Goal: Complete application form: Complete application form

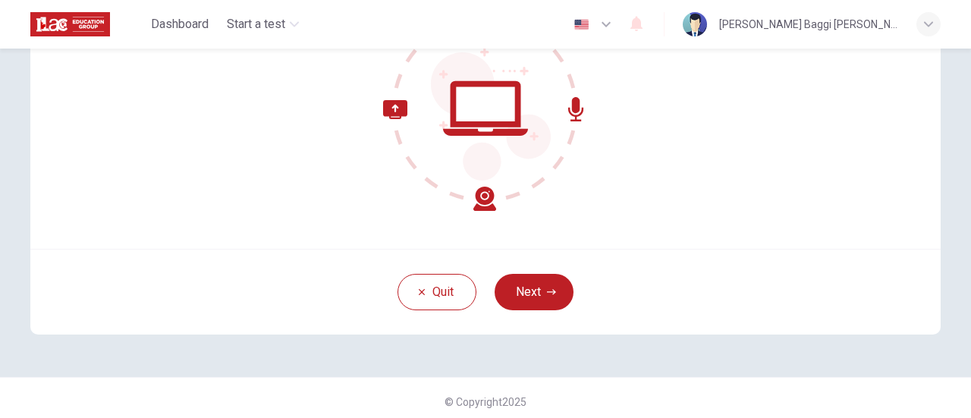
scroll to position [213, 0]
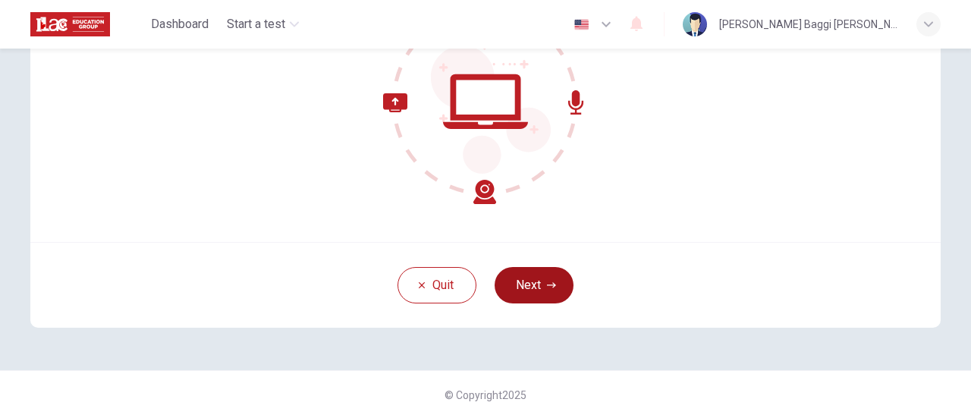
click at [525, 292] on button "Next" at bounding box center [534, 285] width 79 height 36
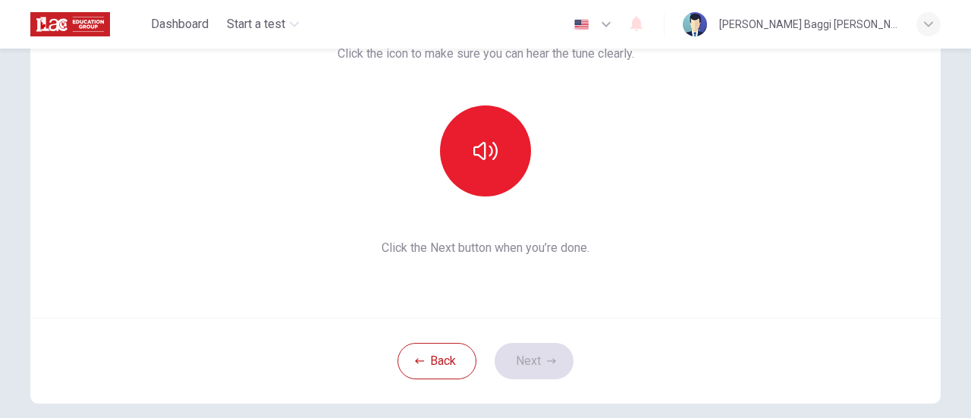
scroll to position [61, 0]
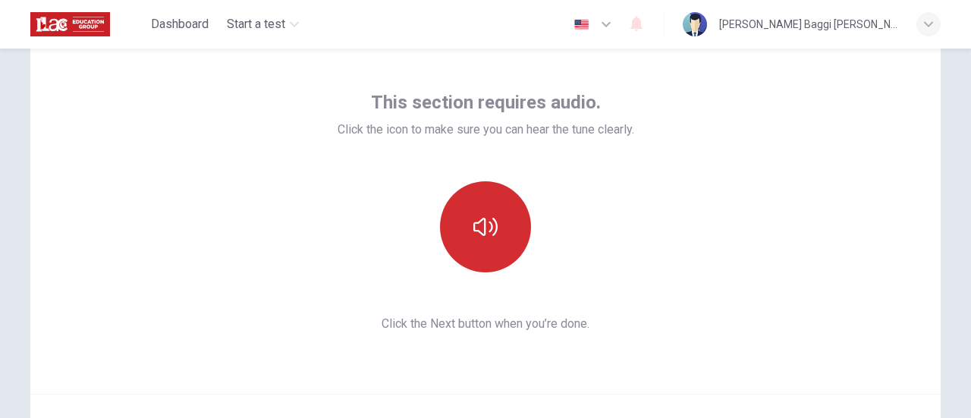
click at [487, 225] on icon "button" at bounding box center [485, 227] width 24 height 24
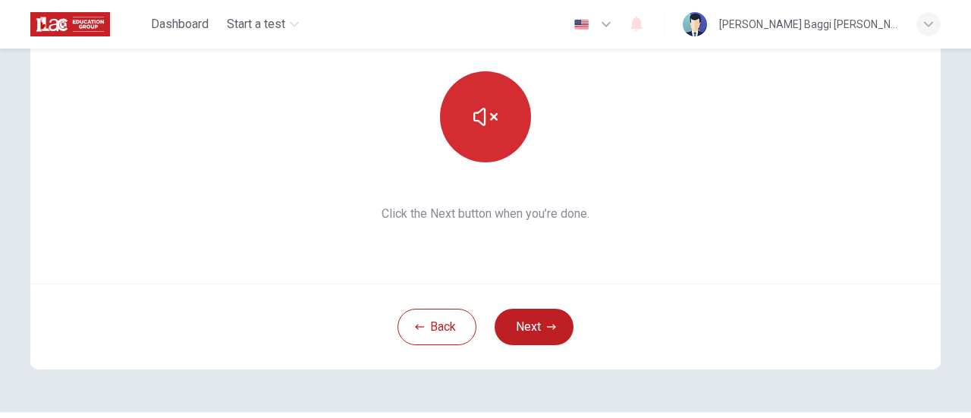
scroll to position [213, 0]
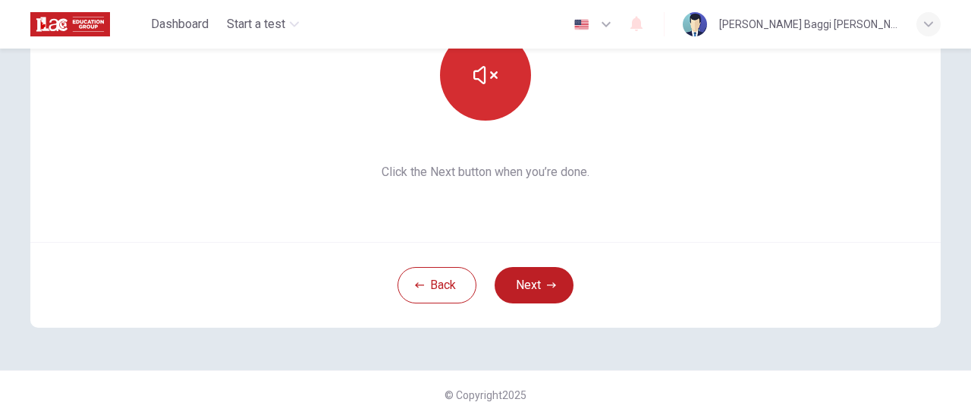
drag, startPoint x: 543, startPoint y: 286, endPoint x: 564, endPoint y: 281, distance: 21.0
click at [547, 286] on icon "button" at bounding box center [551, 285] width 9 height 9
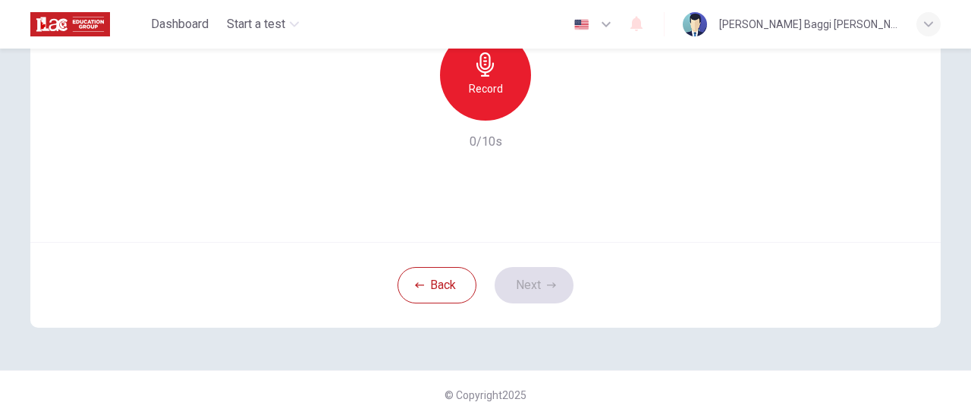
scroll to position [61, 0]
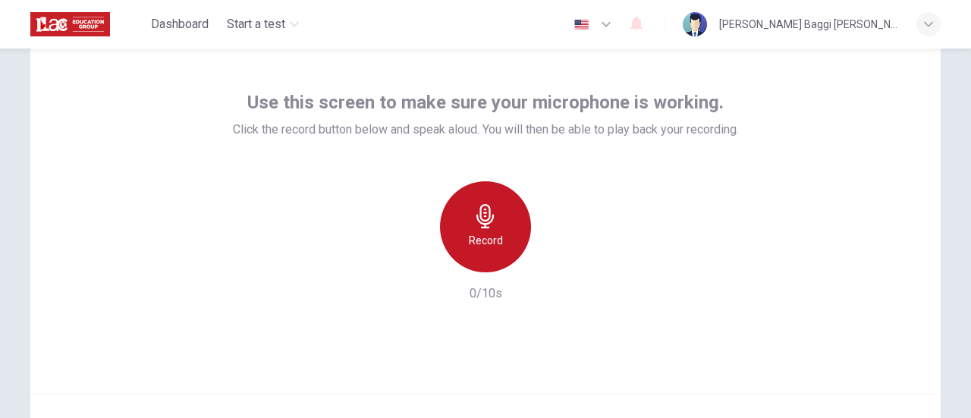
click at [484, 221] on icon "button" at bounding box center [485, 216] width 24 height 24
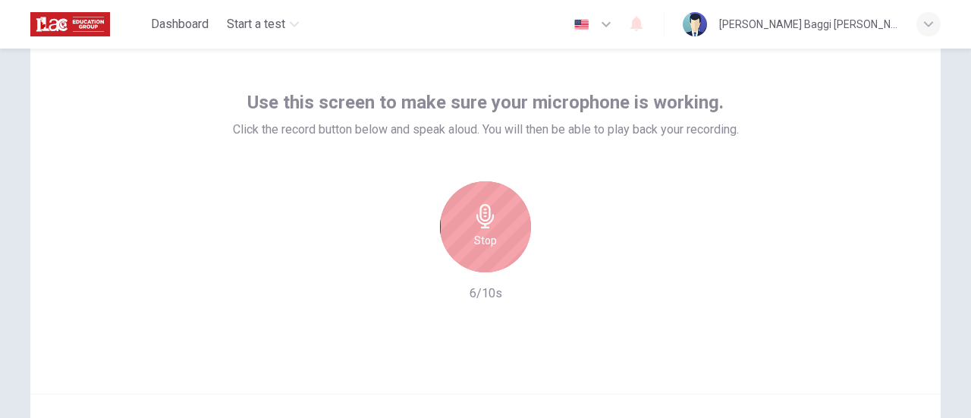
click at [498, 238] on div "Stop" at bounding box center [485, 226] width 91 height 91
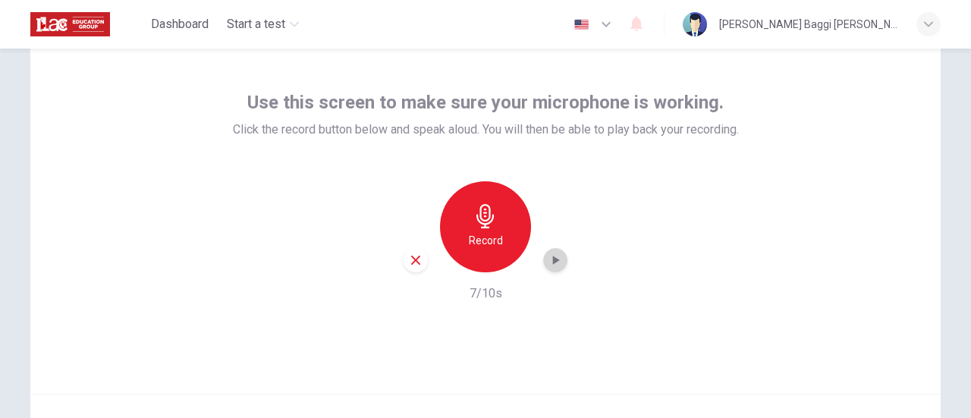
click at [555, 257] on icon "button" at bounding box center [555, 260] width 15 height 15
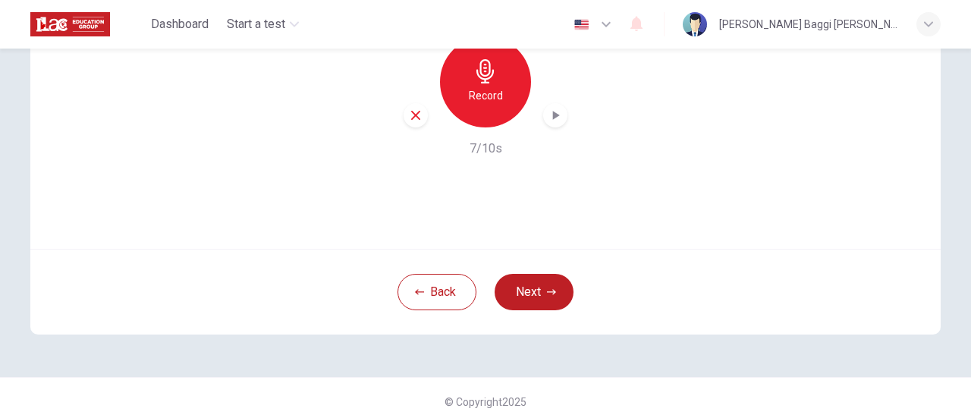
scroll to position [213, 0]
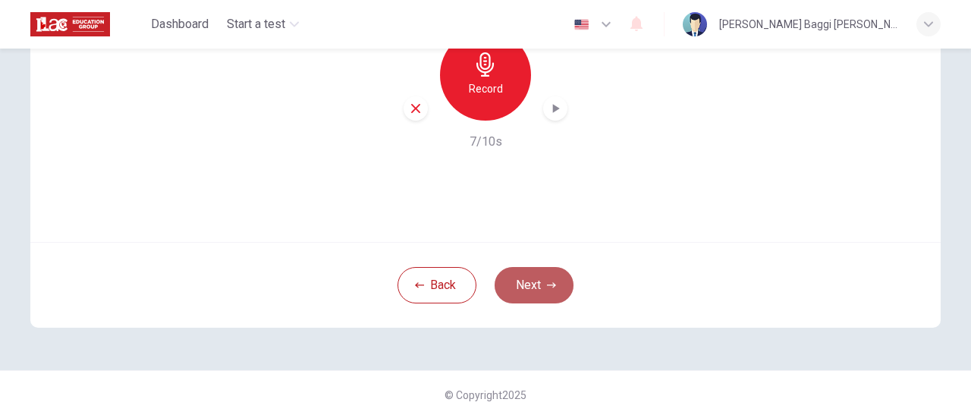
click at [542, 291] on button "Next" at bounding box center [534, 285] width 79 height 36
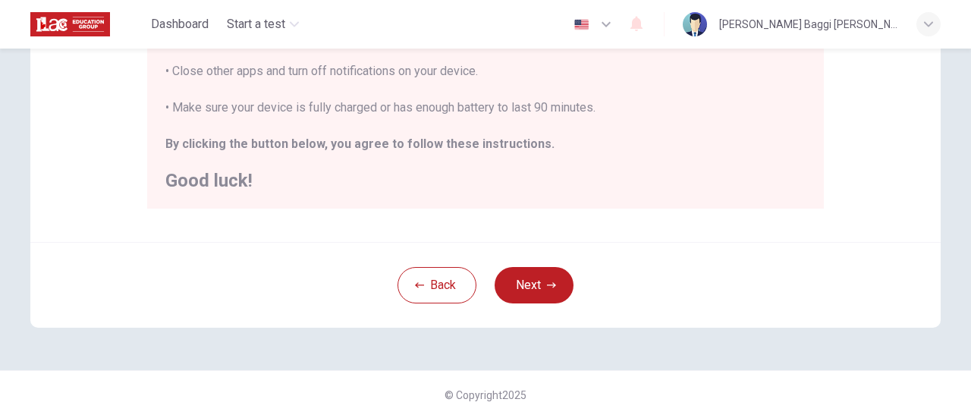
scroll to position [425, 0]
click at [533, 280] on button "Next" at bounding box center [534, 285] width 79 height 36
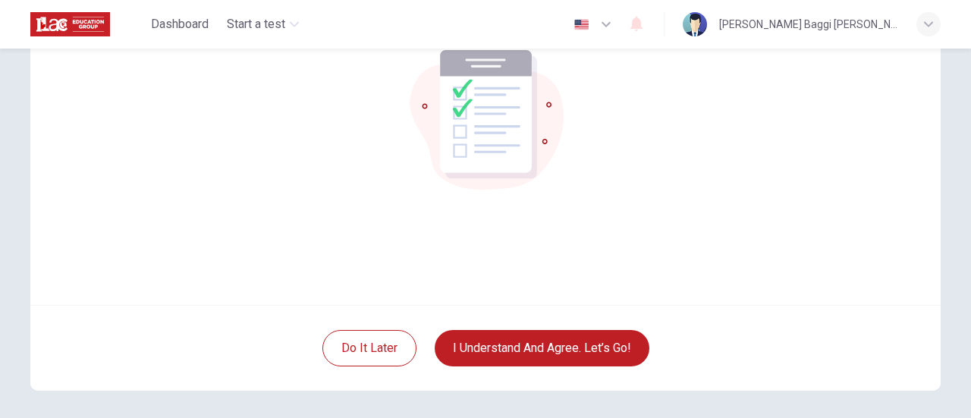
scroll to position [152, 0]
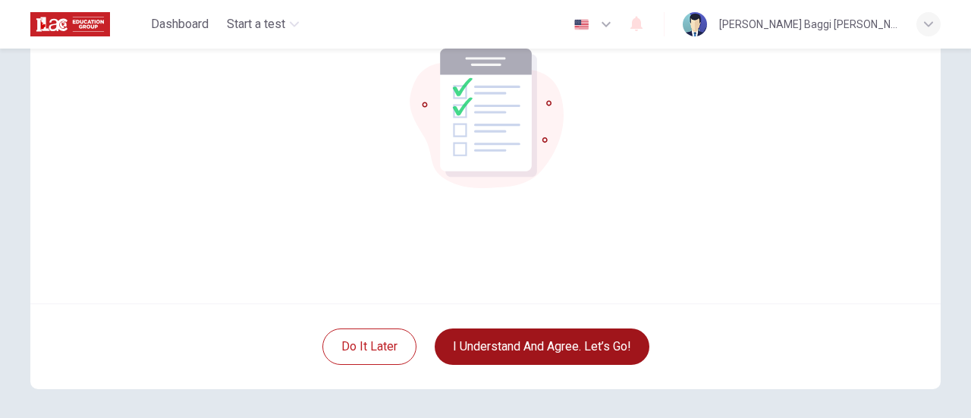
click at [517, 350] on button "I understand and agree. Let’s go!" at bounding box center [542, 346] width 215 height 36
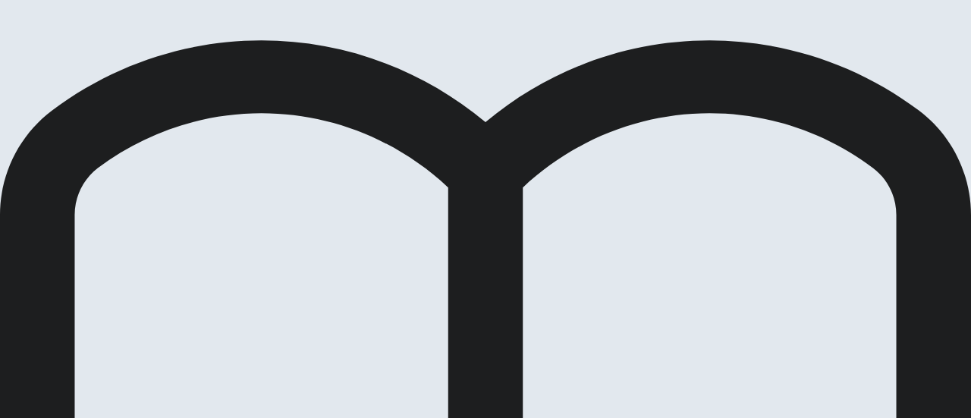
drag, startPoint x: 360, startPoint y: 267, endPoint x: 369, endPoint y: 266, distance: 9.1
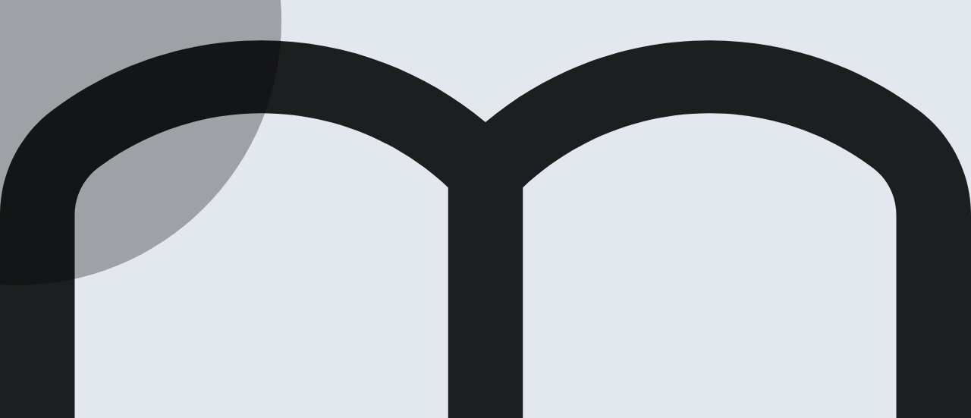
drag, startPoint x: 360, startPoint y: 321, endPoint x: 407, endPoint y: 324, distance: 47.1
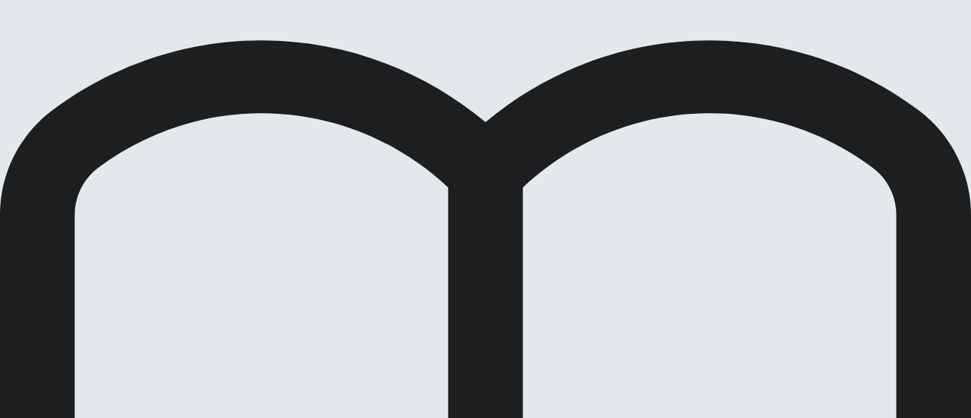
drag, startPoint x: 361, startPoint y: 270, endPoint x: 370, endPoint y: 271, distance: 9.1
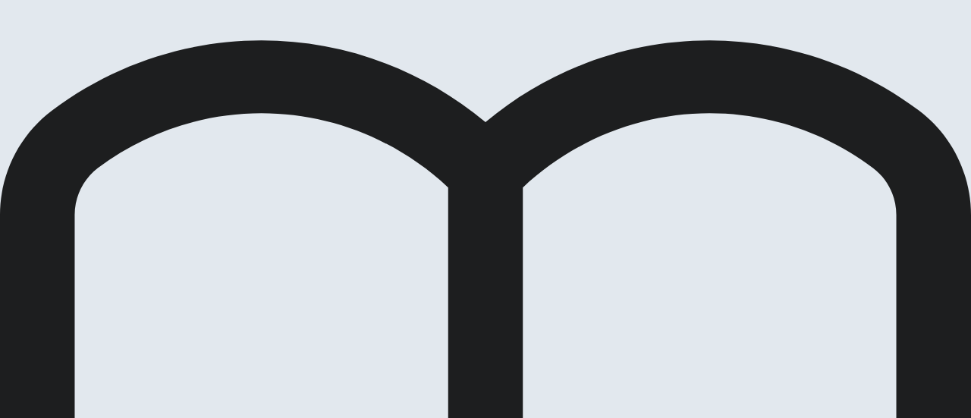
click at [776, 417] on div at bounding box center [485, 418] width 971 height 0
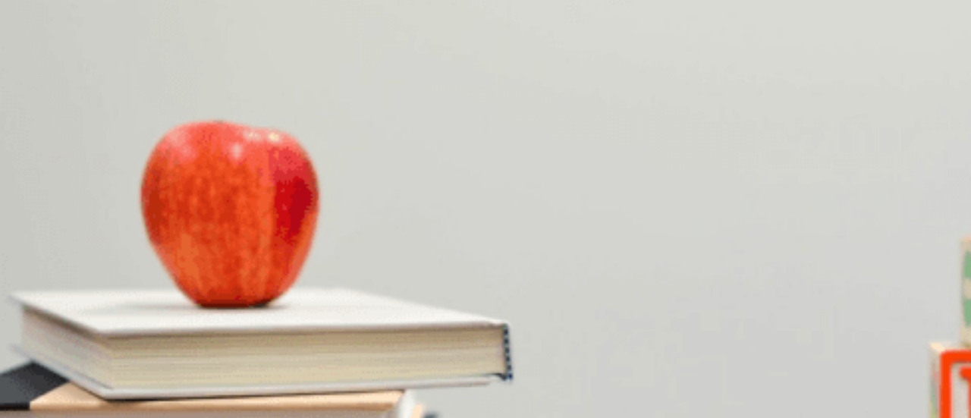
scroll to position [228, 0]
drag, startPoint x: 435, startPoint y: 245, endPoint x: 469, endPoint y: 257, distance: 35.5
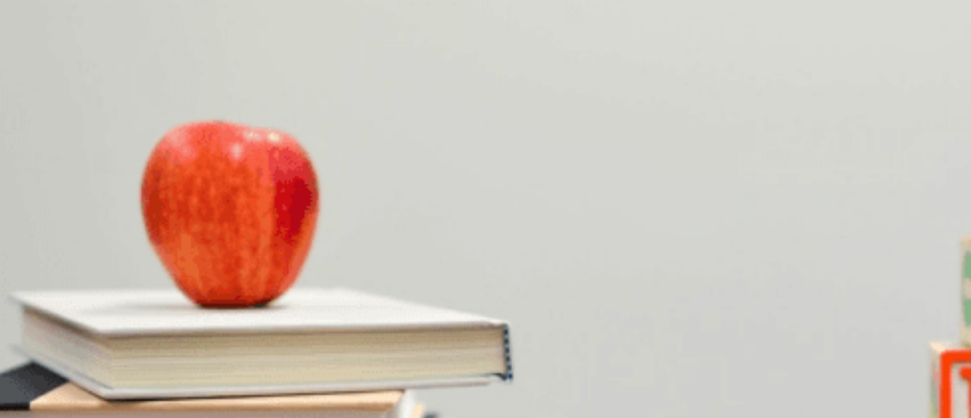
scroll to position [0, 0]
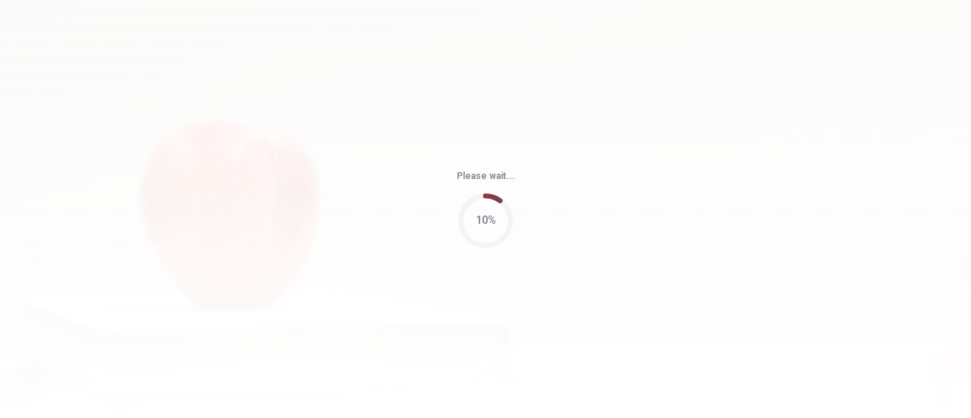
type input "63"
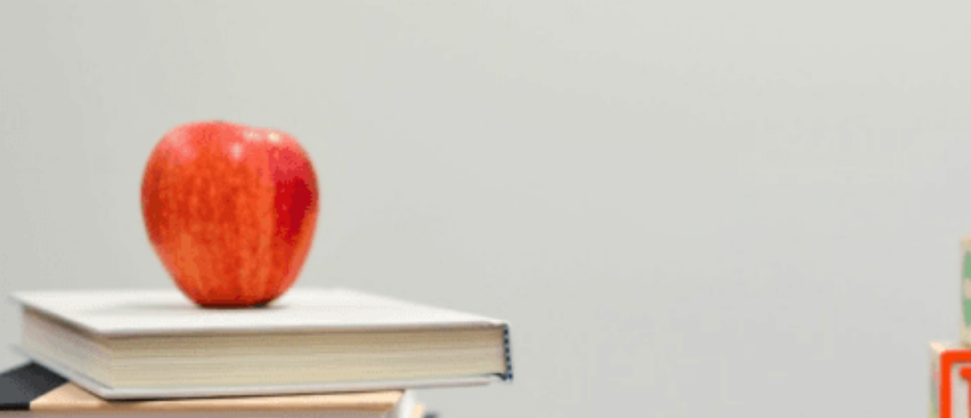
scroll to position [76, 0]
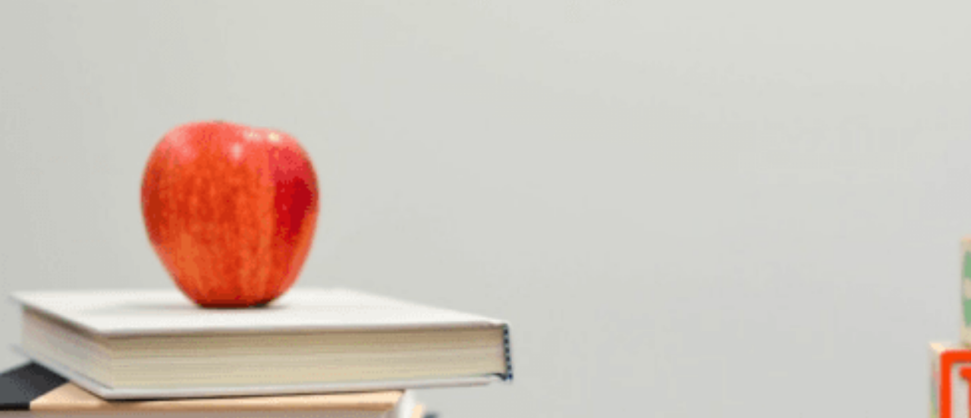
scroll to position [76, 0]
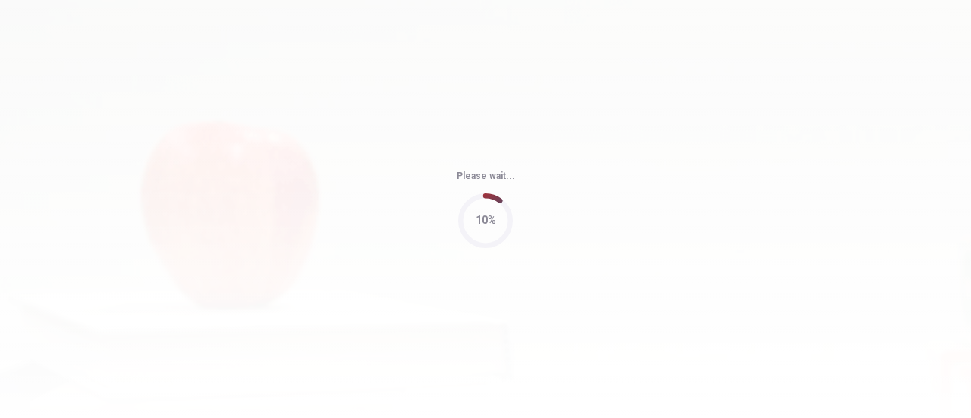
type input "67"
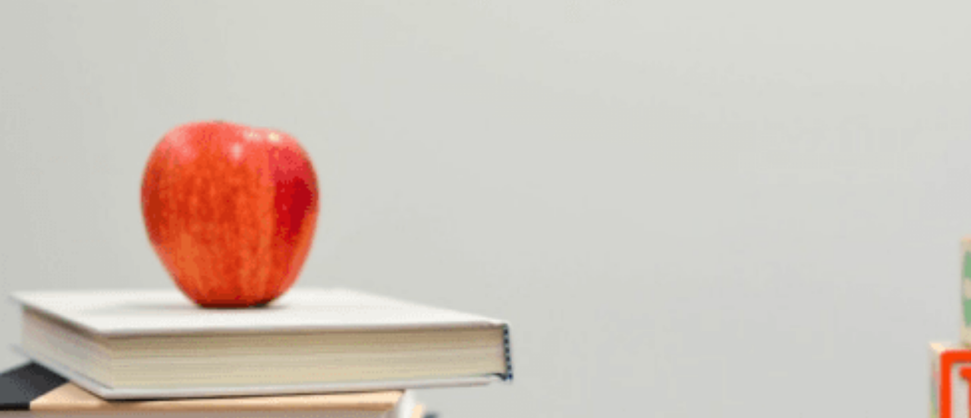
scroll to position [266, 0]
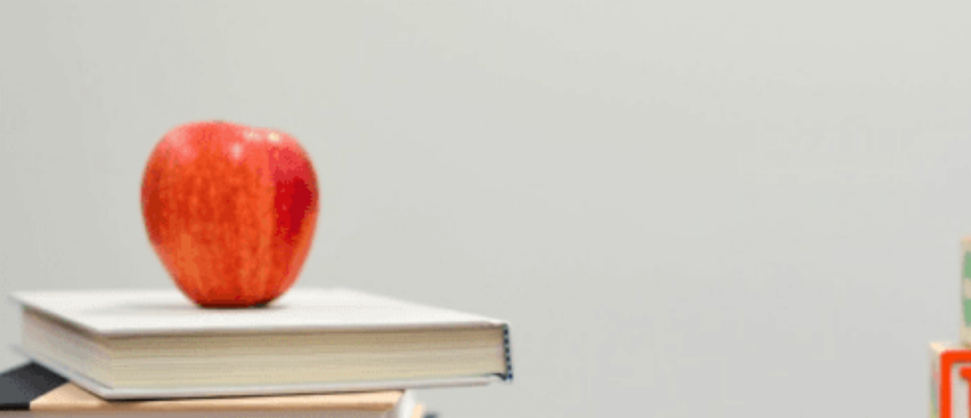
type input "0"
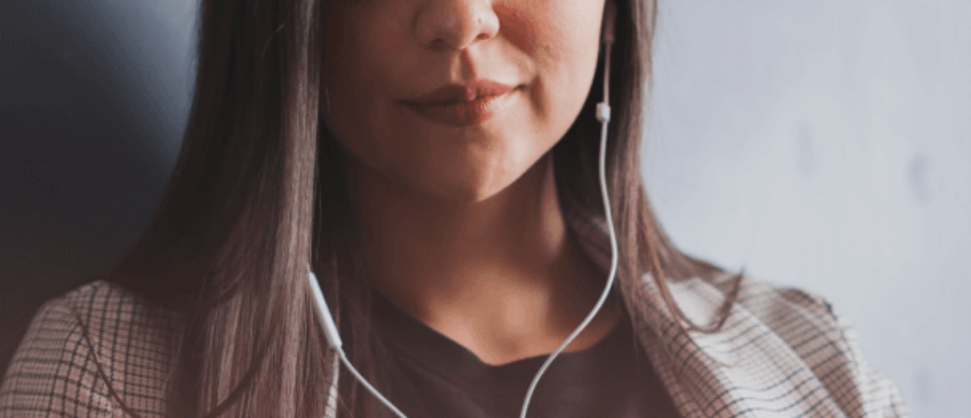
scroll to position [21, 0]
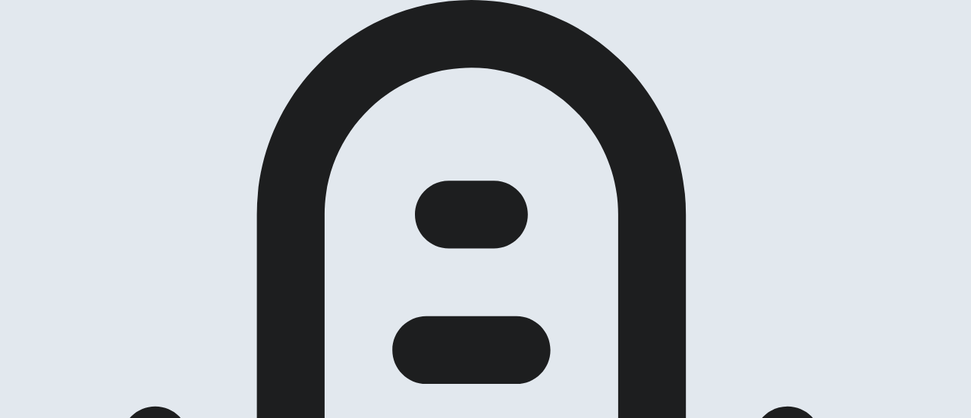
scroll to position [173, 0]
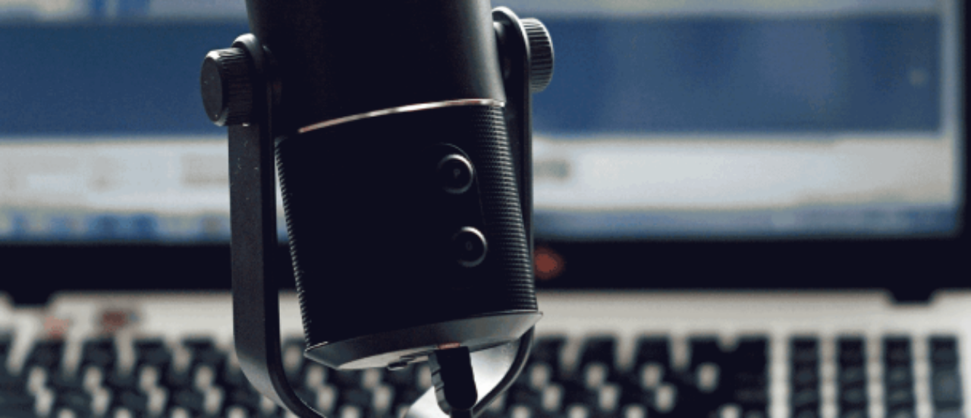
scroll to position [173, 0]
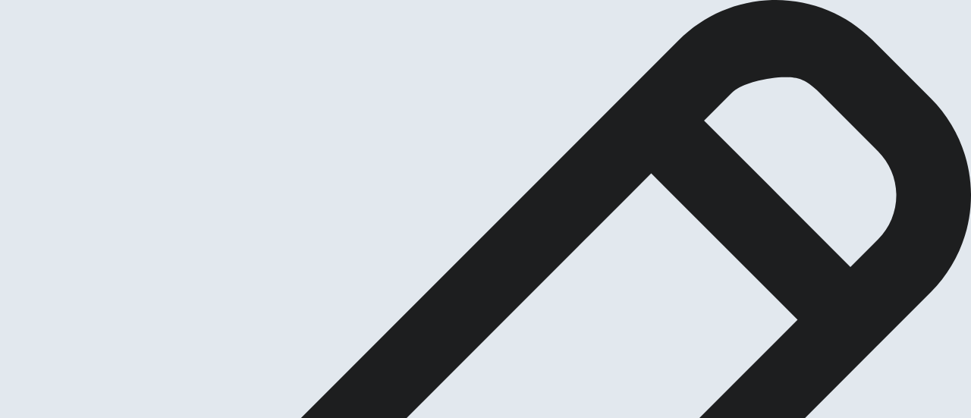
scroll to position [76, 0]
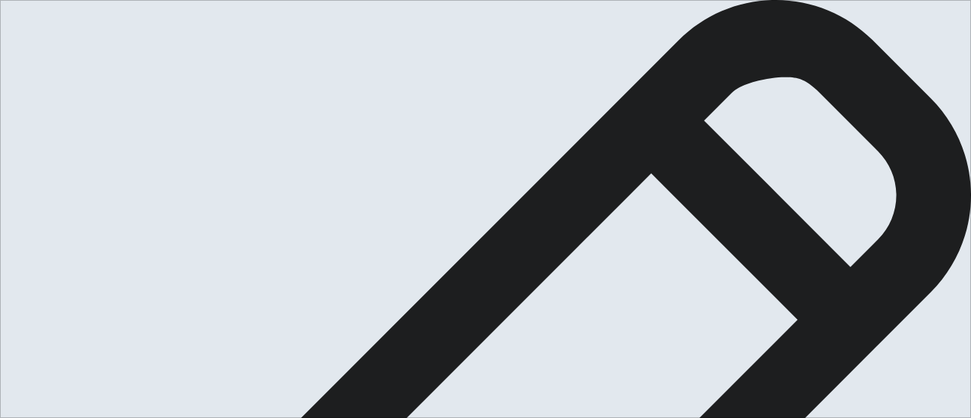
scroll to position [228, 0]
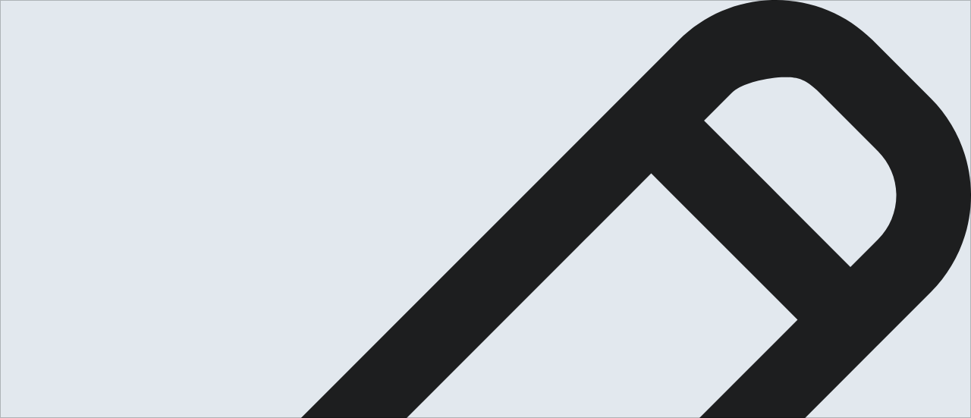
drag, startPoint x: 830, startPoint y: 205, endPoint x: 440, endPoint y: 199, distance: 390.0
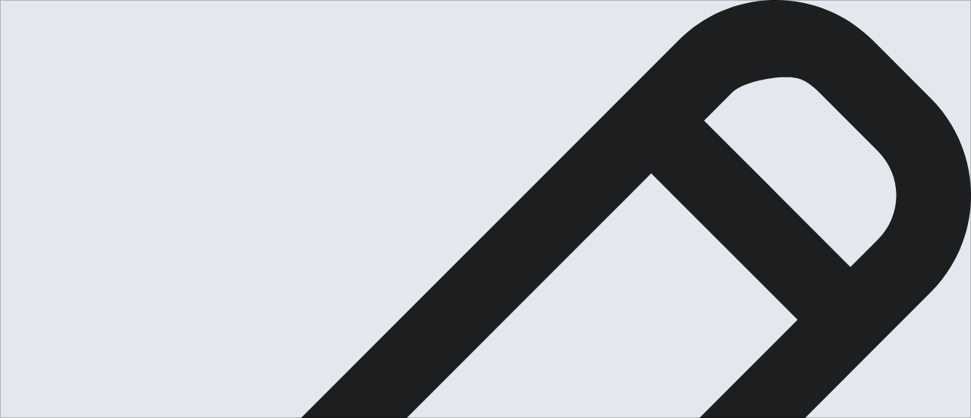
type textarea "The personal values are guides for the life. The personal values starts when th…"
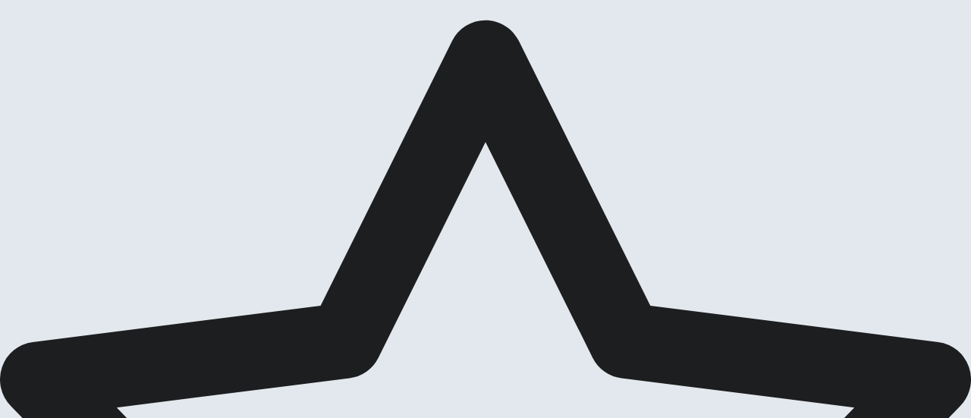
scroll to position [76, 0]
